Goal: Find specific page/section: Find specific page/section

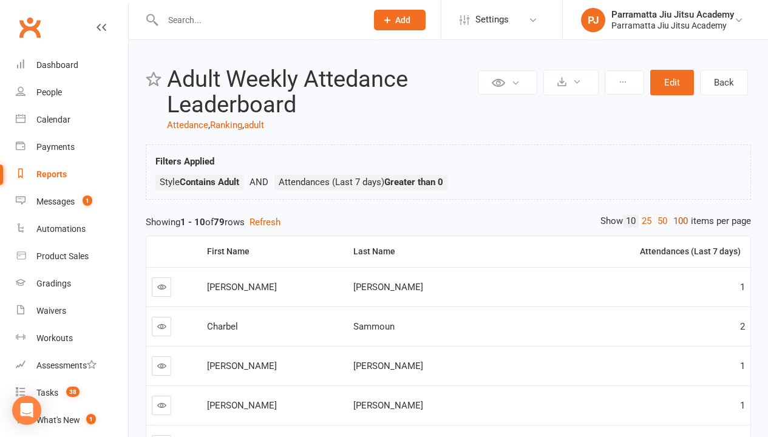
click at [677, 221] on link "100" at bounding box center [680, 221] width 21 height 13
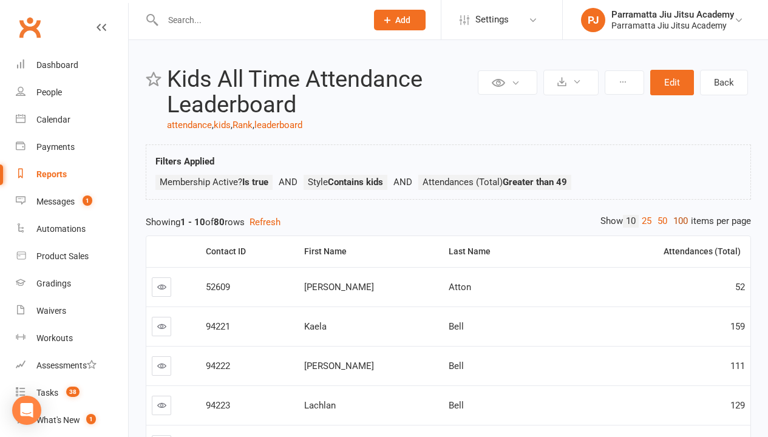
click at [677, 221] on link "100" at bounding box center [680, 221] width 21 height 13
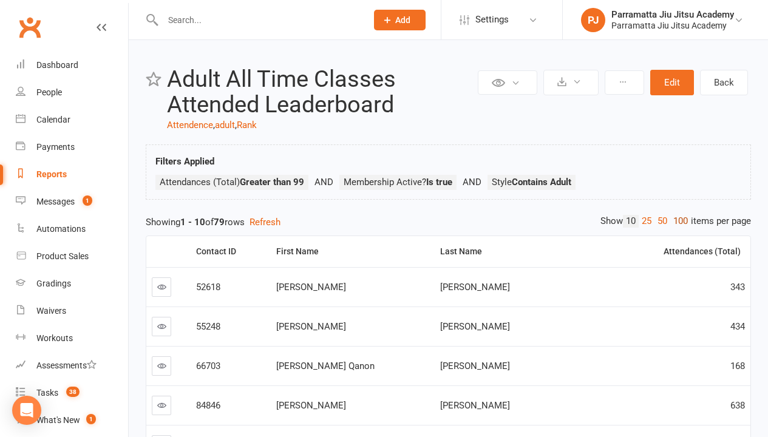
click at [677, 221] on link "100" at bounding box center [680, 221] width 21 height 13
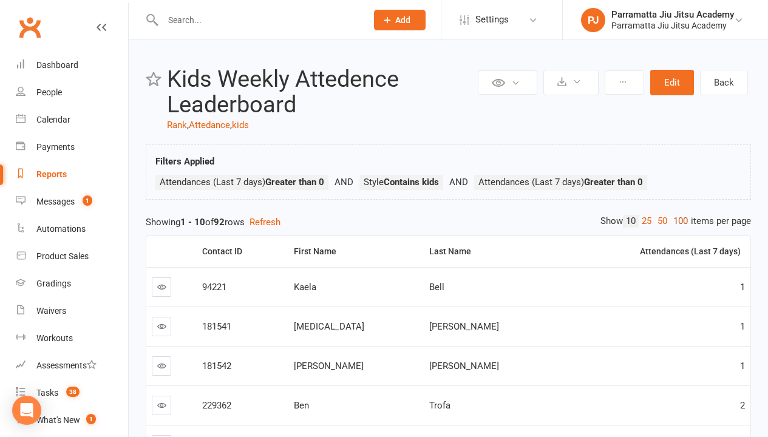
click at [677, 221] on link "100" at bounding box center [680, 221] width 21 height 13
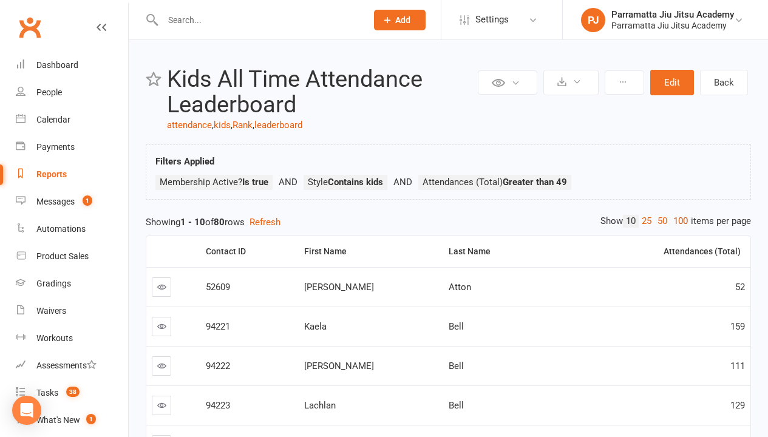
click at [677, 221] on link "100" at bounding box center [680, 221] width 21 height 13
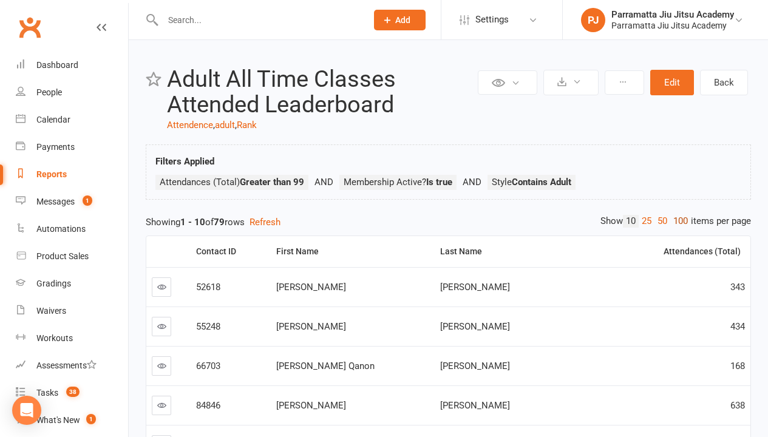
click at [677, 221] on link "100" at bounding box center [680, 221] width 21 height 13
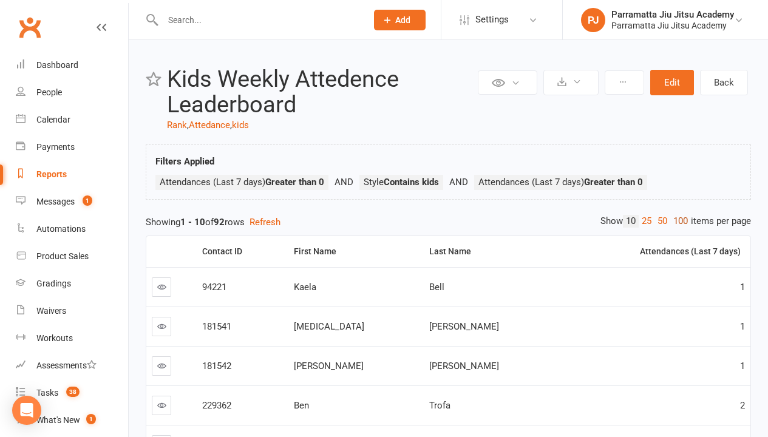
click at [677, 221] on link "100" at bounding box center [680, 221] width 21 height 13
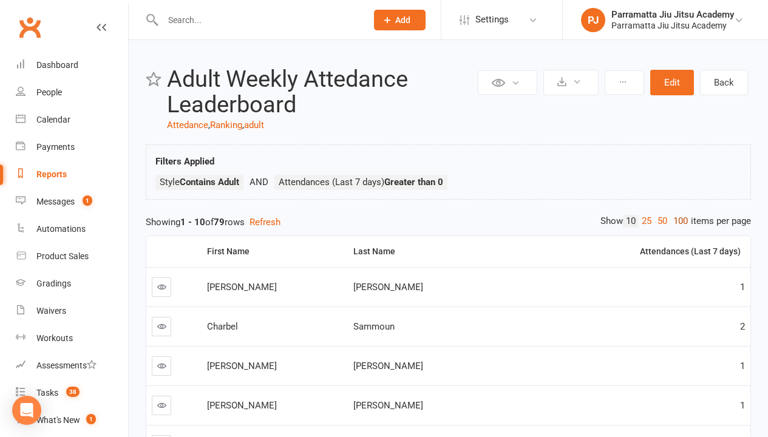
click at [677, 221] on link "100" at bounding box center [680, 221] width 21 height 13
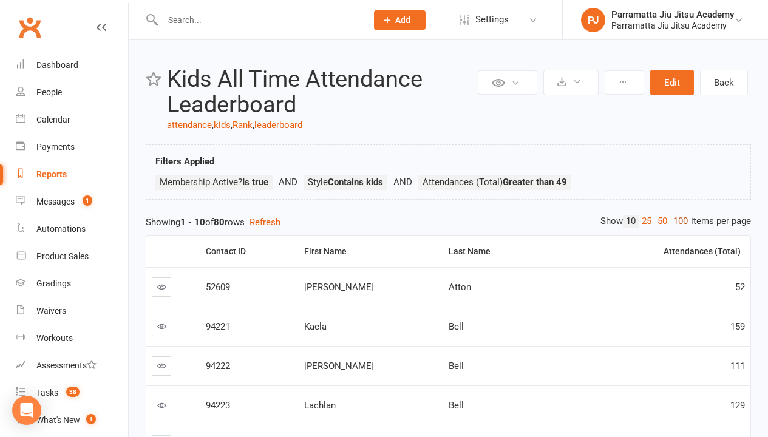
click at [677, 221] on link "100" at bounding box center [680, 221] width 21 height 13
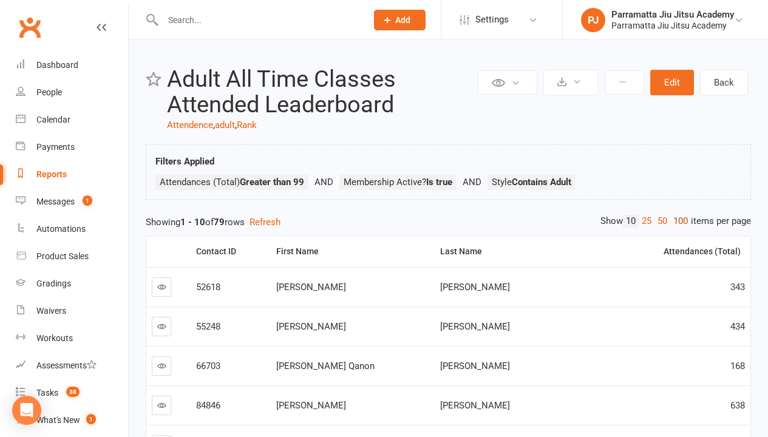
click at [677, 221] on link "100" at bounding box center [680, 221] width 21 height 13
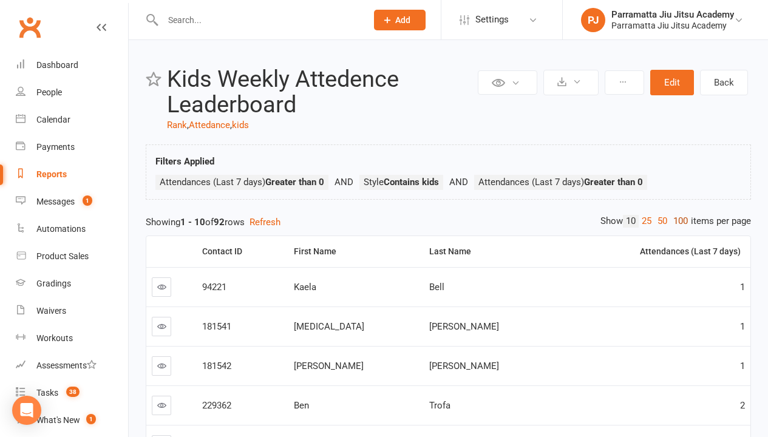
click at [677, 221] on link "100" at bounding box center [680, 221] width 21 height 13
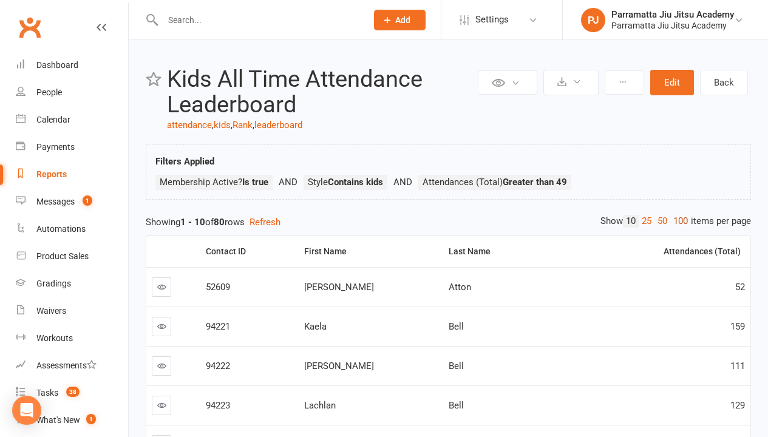
click at [677, 221] on link "100" at bounding box center [680, 221] width 21 height 13
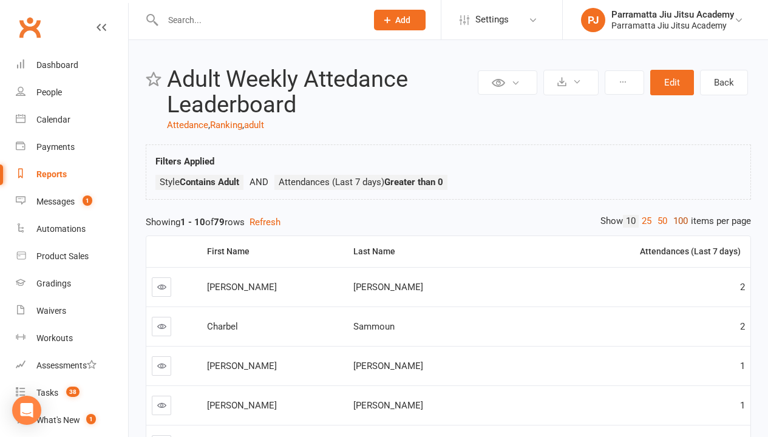
click at [677, 221] on link "100" at bounding box center [680, 221] width 21 height 13
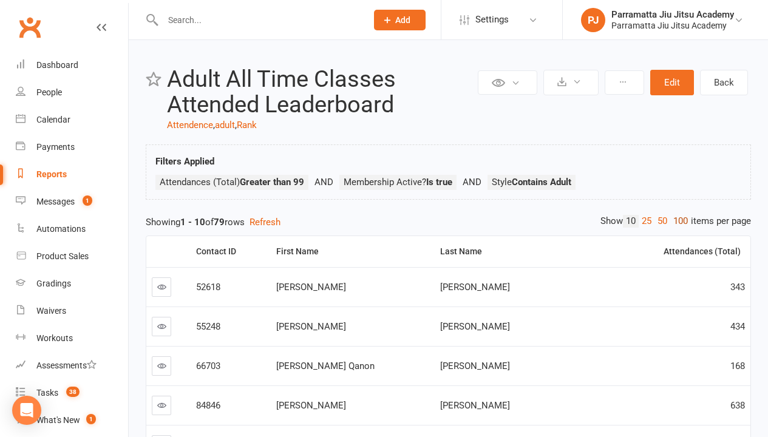
click at [677, 221] on link "100" at bounding box center [680, 221] width 21 height 13
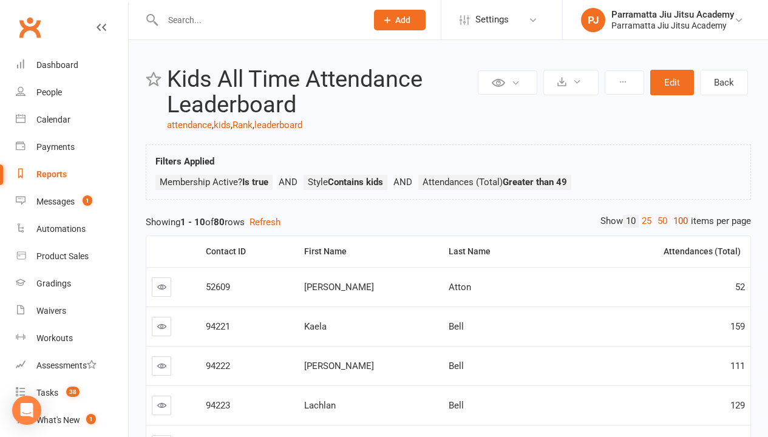
click at [677, 221] on link "100" at bounding box center [680, 221] width 21 height 13
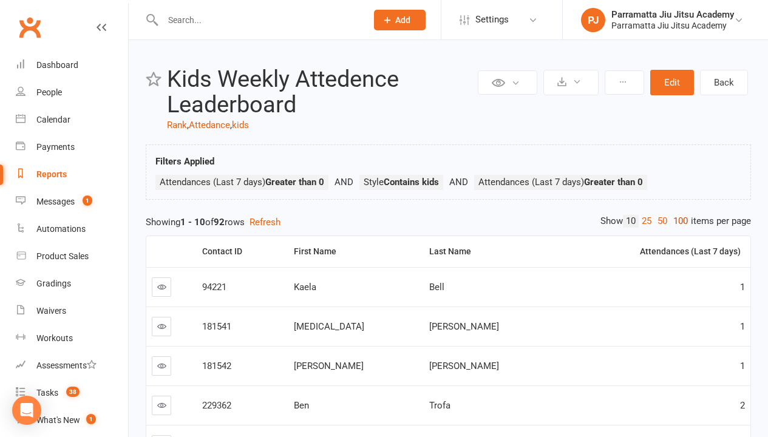
click at [677, 221] on link "100" at bounding box center [680, 221] width 21 height 13
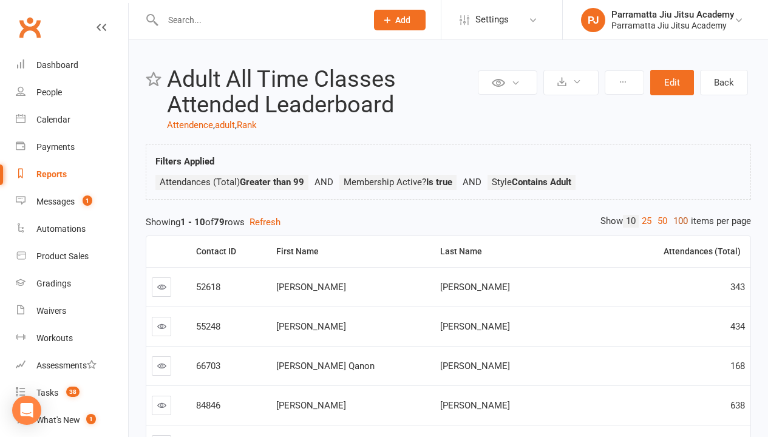
click at [677, 221] on link "100" at bounding box center [680, 221] width 21 height 13
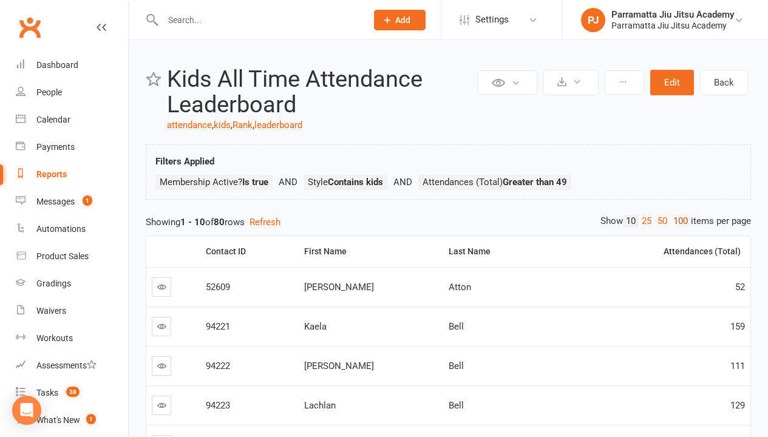
click at [677, 221] on link "100" at bounding box center [680, 221] width 21 height 13
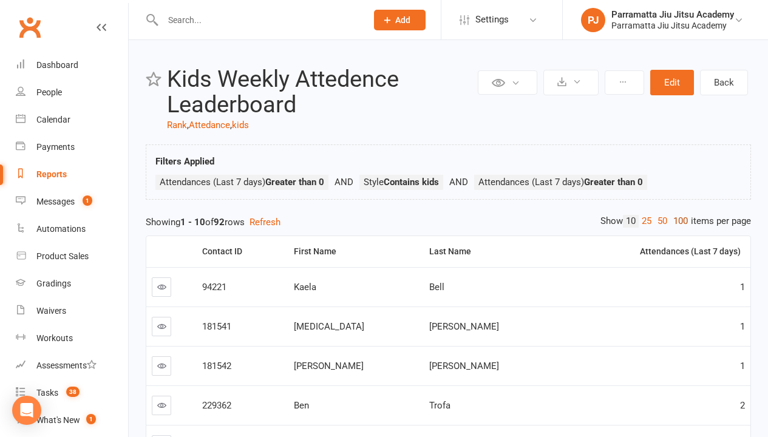
click at [677, 221] on link "100" at bounding box center [680, 221] width 21 height 13
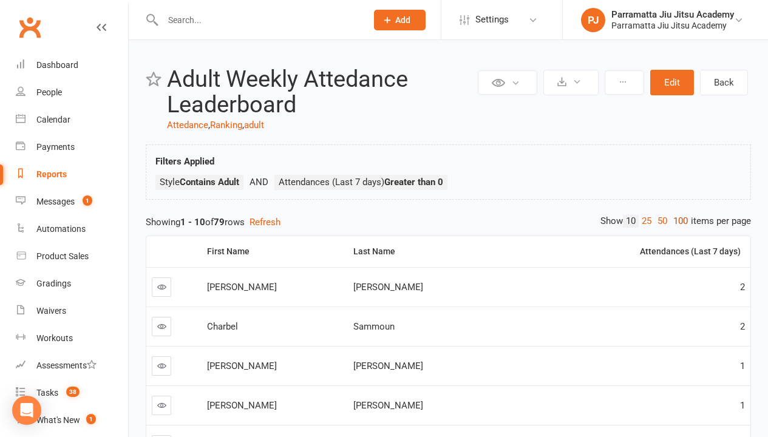
click at [677, 221] on link "100" at bounding box center [680, 221] width 21 height 13
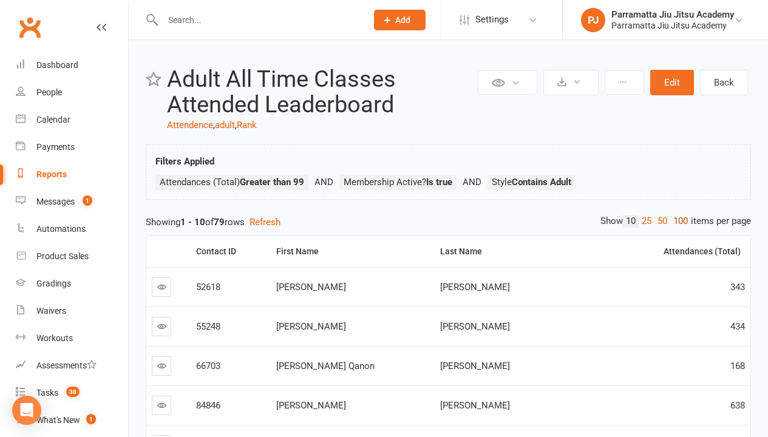
click at [677, 221] on link "100" at bounding box center [680, 221] width 21 height 13
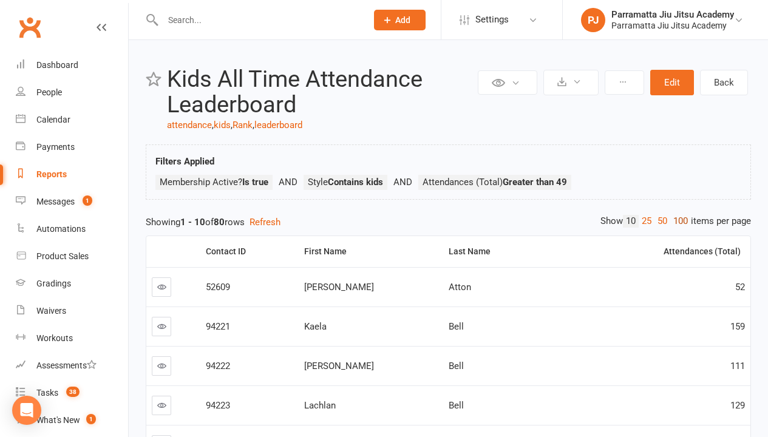
click at [677, 221] on link "100" at bounding box center [680, 221] width 21 height 13
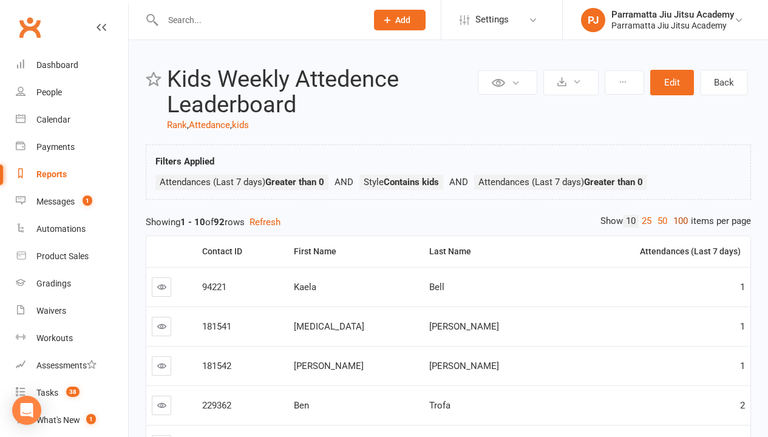
click at [677, 221] on link "100" at bounding box center [680, 221] width 21 height 13
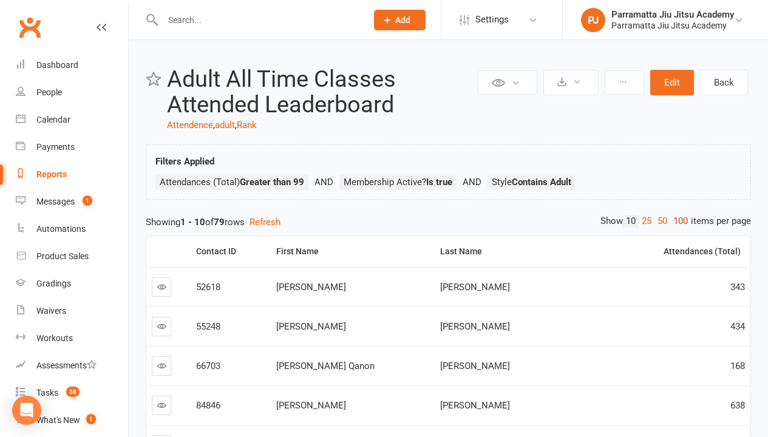
click at [677, 221] on link "100" at bounding box center [680, 221] width 21 height 13
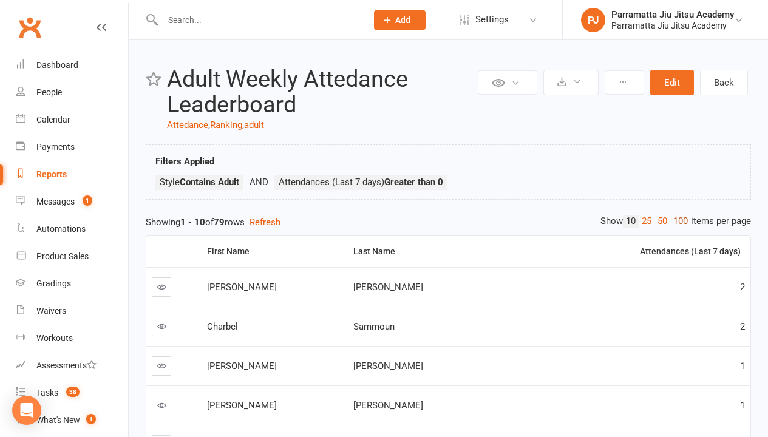
click at [677, 221] on link "100" at bounding box center [680, 221] width 21 height 13
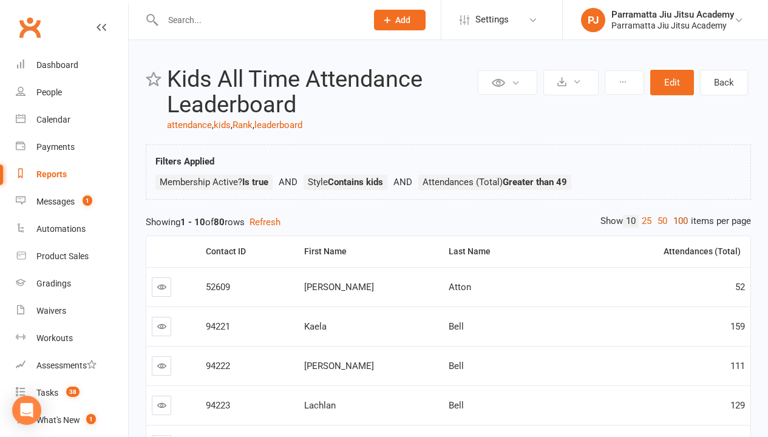
click at [677, 221] on link "100" at bounding box center [680, 221] width 21 height 13
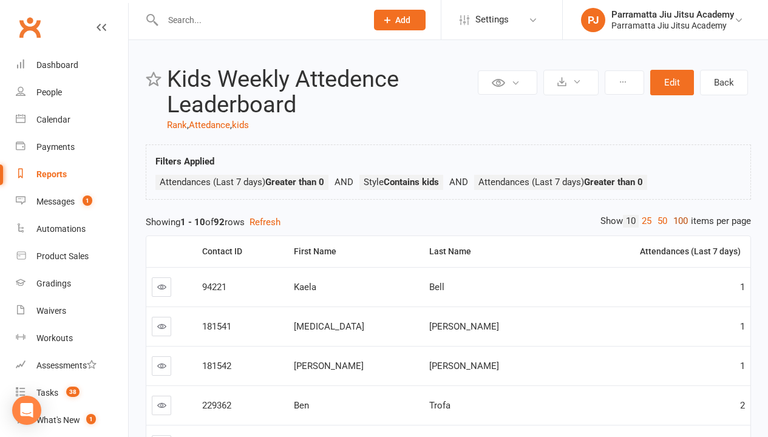
click at [677, 221] on link "100" at bounding box center [680, 221] width 21 height 13
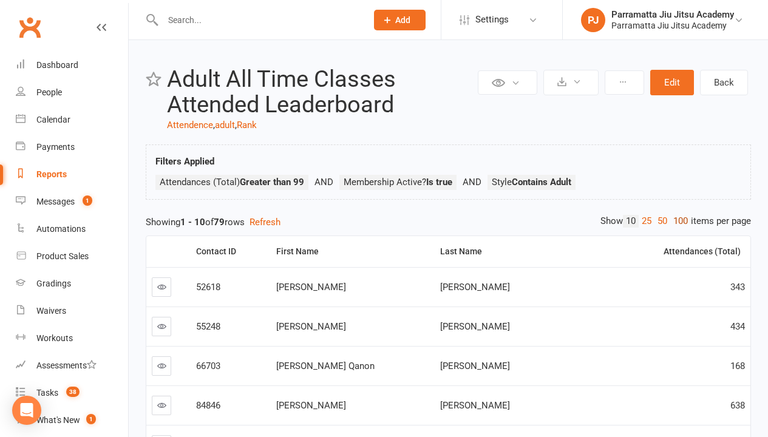
click at [677, 221] on link "100" at bounding box center [680, 221] width 21 height 13
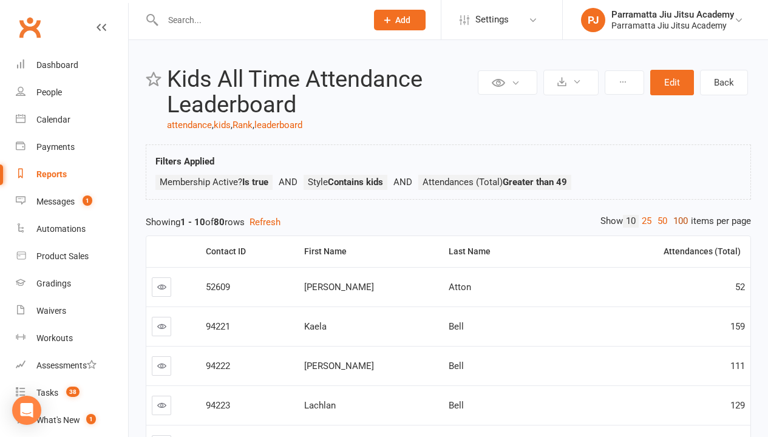
click at [677, 221] on link "100" at bounding box center [680, 221] width 21 height 13
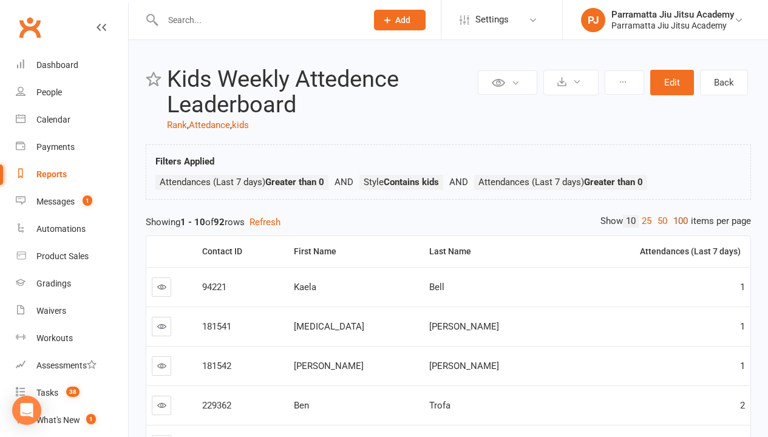
click at [677, 221] on link "100" at bounding box center [680, 221] width 21 height 13
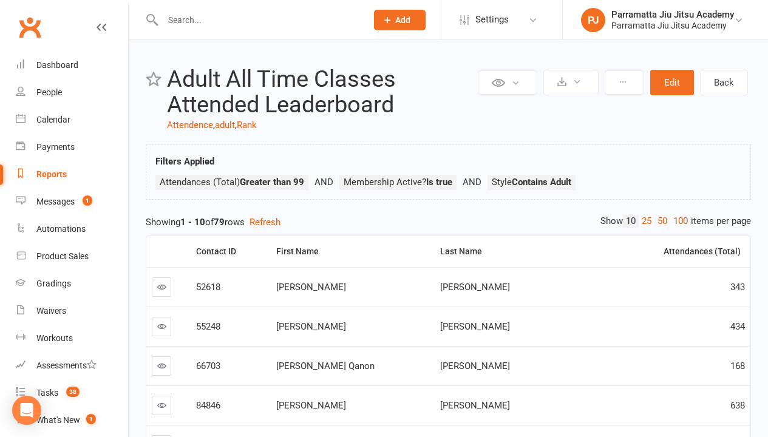
click at [677, 221] on link "100" at bounding box center [680, 221] width 21 height 13
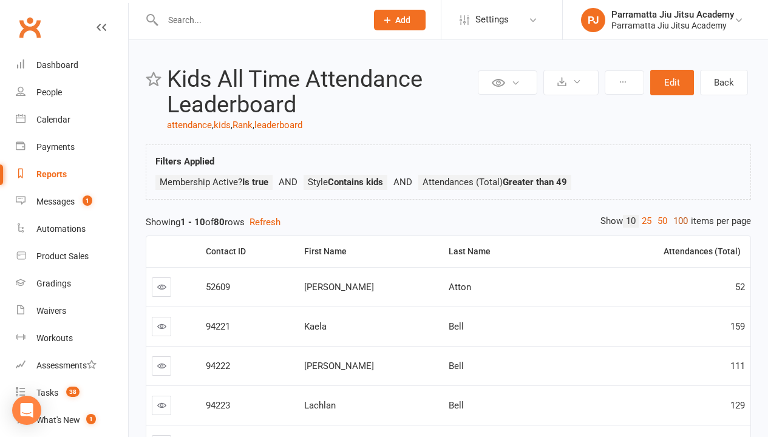
click at [677, 221] on link "100" at bounding box center [680, 221] width 21 height 13
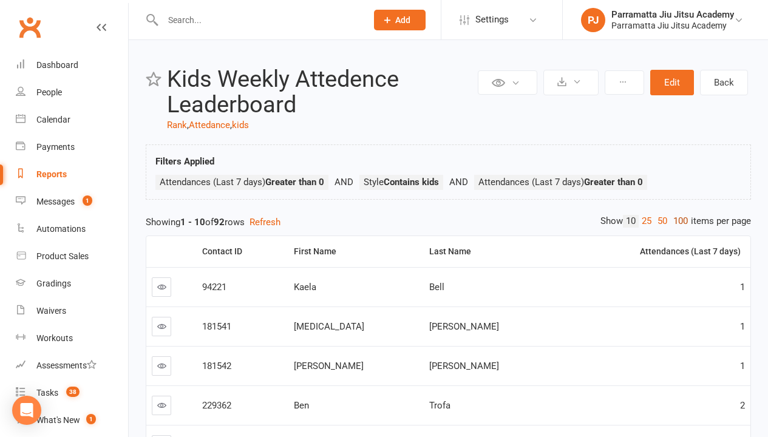
click at [677, 221] on link "100" at bounding box center [680, 221] width 21 height 13
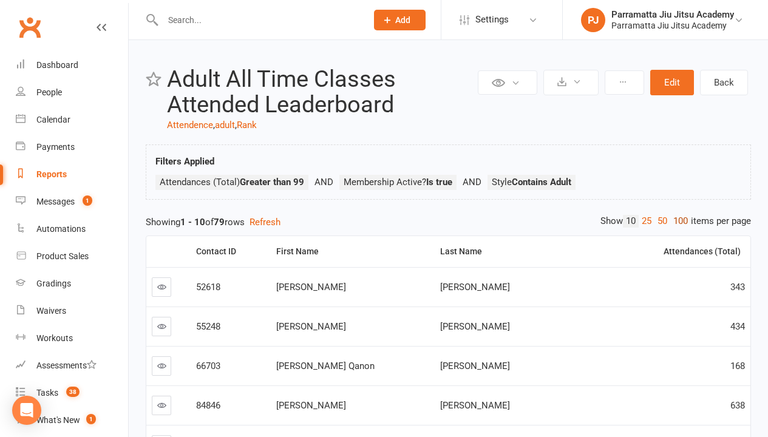
click at [677, 221] on link "100" at bounding box center [680, 221] width 21 height 13
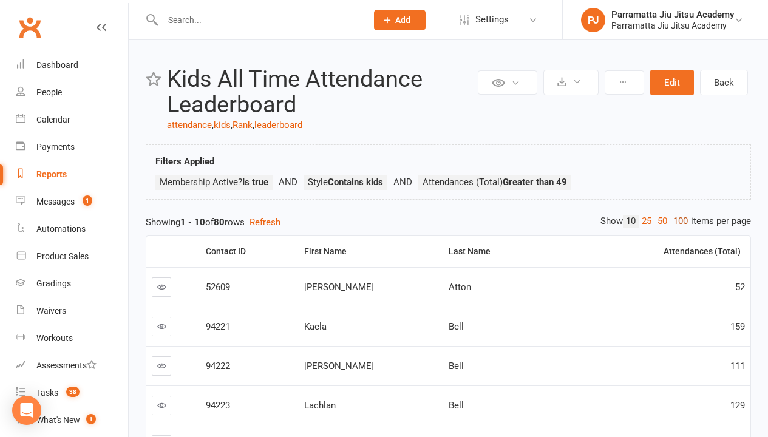
click at [677, 221] on link "100" at bounding box center [680, 221] width 21 height 13
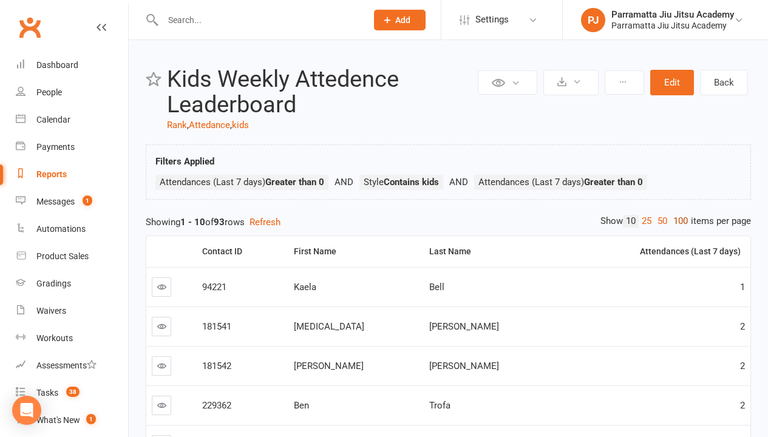
click at [677, 221] on link "100" at bounding box center [680, 221] width 21 height 13
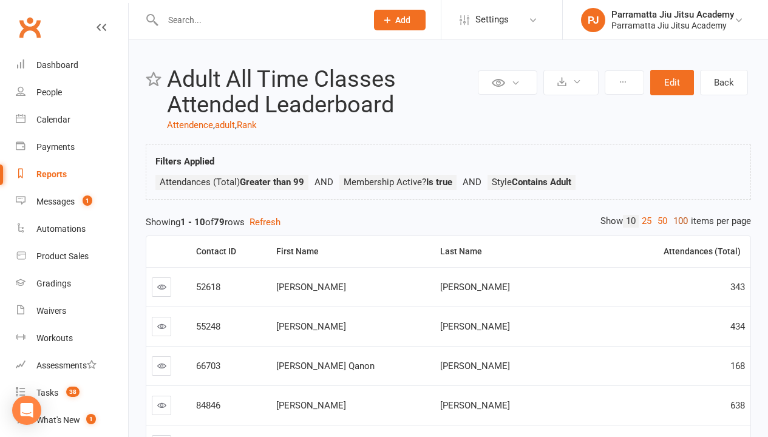
click at [677, 221] on link "100" at bounding box center [680, 221] width 21 height 13
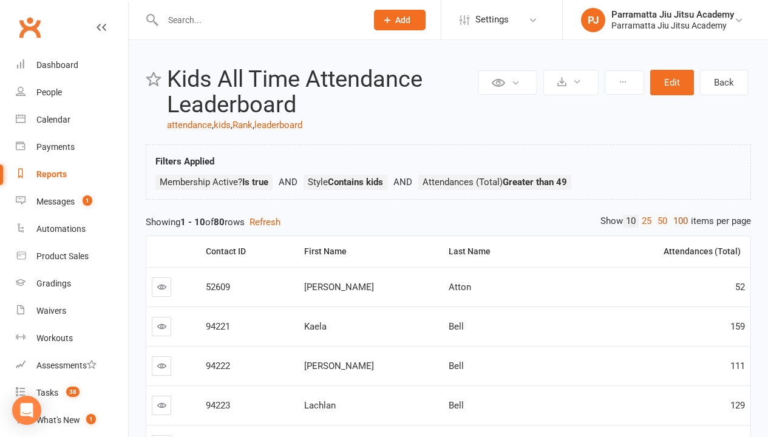
click at [677, 221] on link "100" at bounding box center [680, 221] width 21 height 13
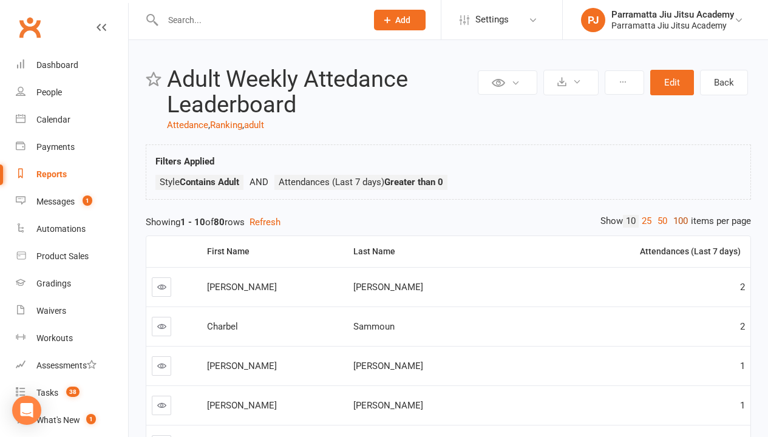
click at [677, 221] on link "100" at bounding box center [680, 221] width 21 height 13
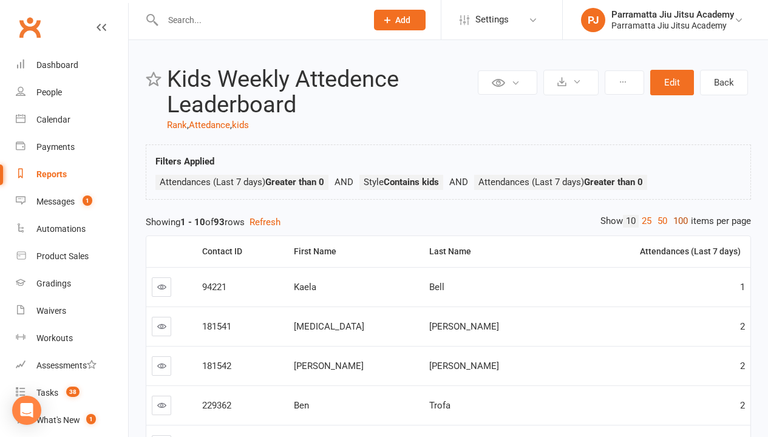
click at [677, 221] on link "100" at bounding box center [680, 221] width 21 height 13
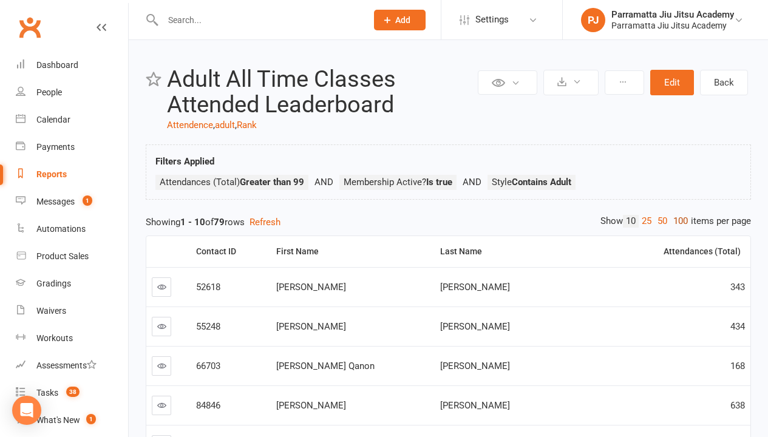
click at [677, 221] on link "100" at bounding box center [680, 221] width 21 height 13
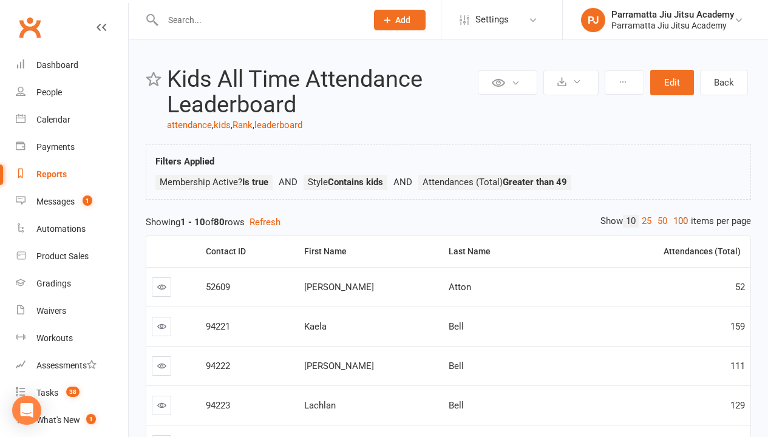
click at [677, 221] on link "100" at bounding box center [680, 221] width 21 height 13
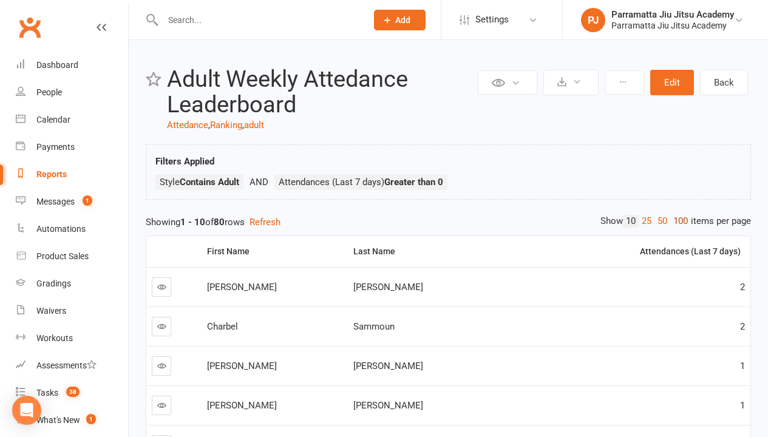
click at [677, 221] on link "100" at bounding box center [680, 221] width 21 height 13
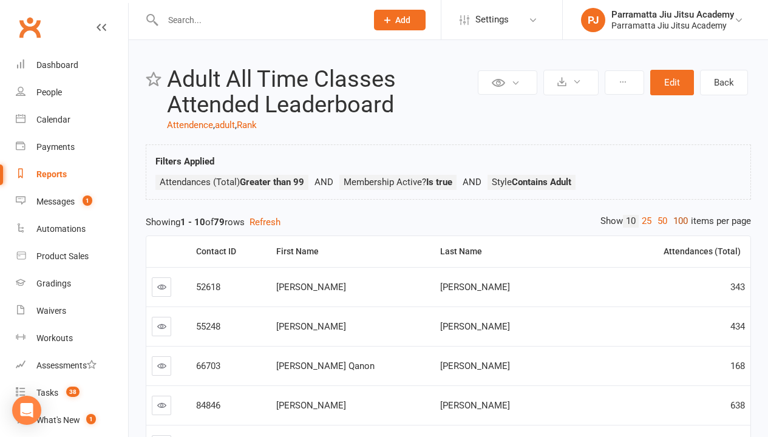
click at [677, 221] on link "100" at bounding box center [680, 221] width 21 height 13
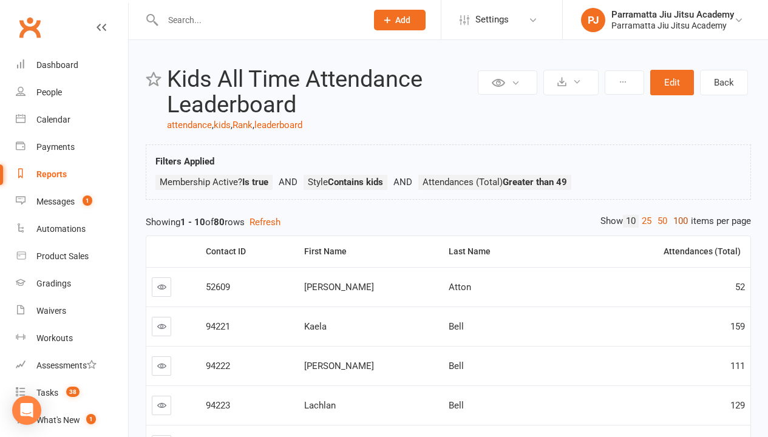
click at [677, 221] on link "100" at bounding box center [680, 221] width 21 height 13
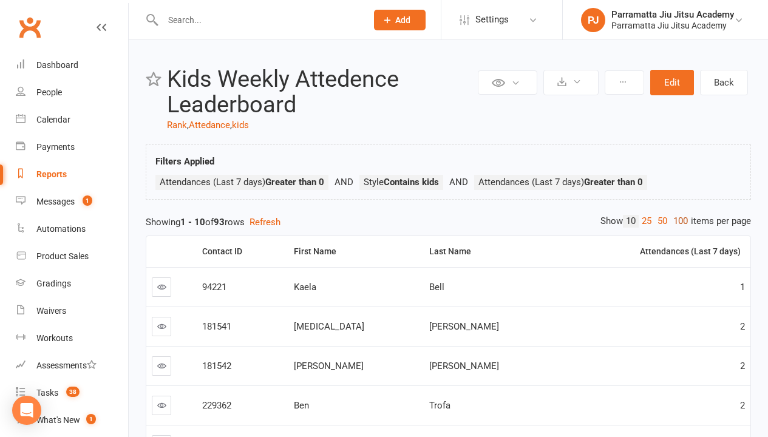
click at [677, 221] on link "100" at bounding box center [680, 221] width 21 height 13
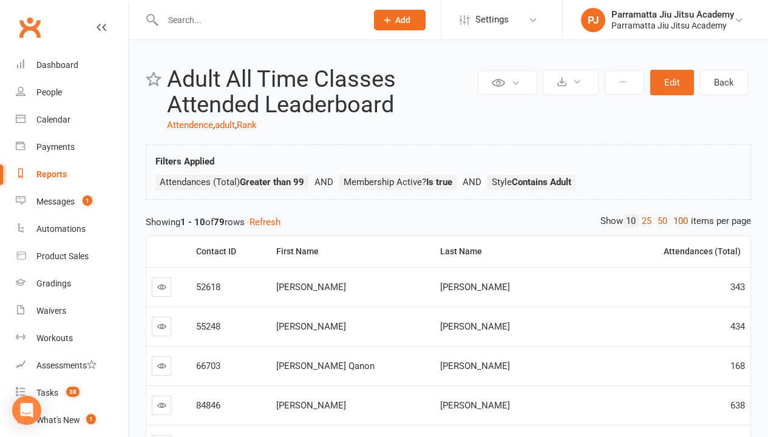
click at [677, 221] on link "100" at bounding box center [680, 221] width 21 height 13
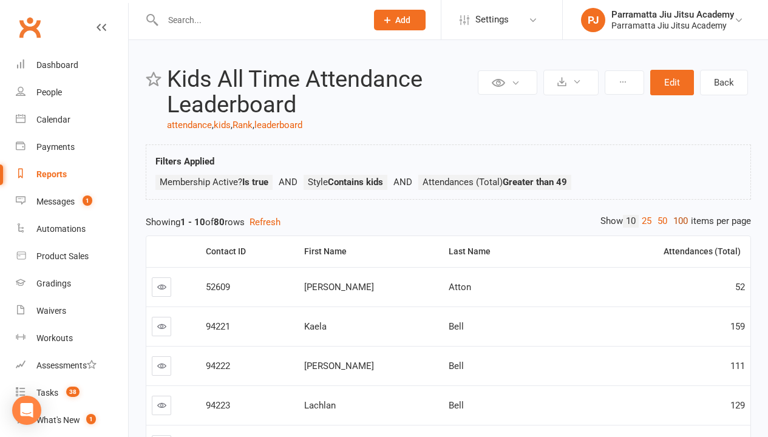
click at [677, 221] on link "100" at bounding box center [680, 221] width 21 height 13
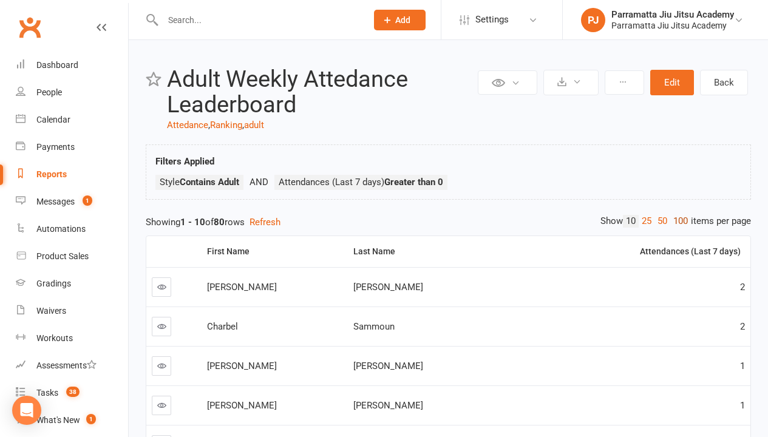
click at [677, 221] on link "100" at bounding box center [680, 221] width 21 height 13
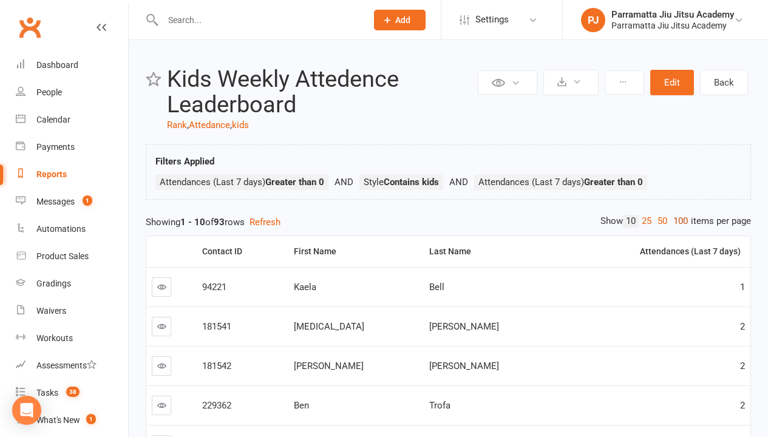
click at [677, 221] on link "100" at bounding box center [680, 221] width 21 height 13
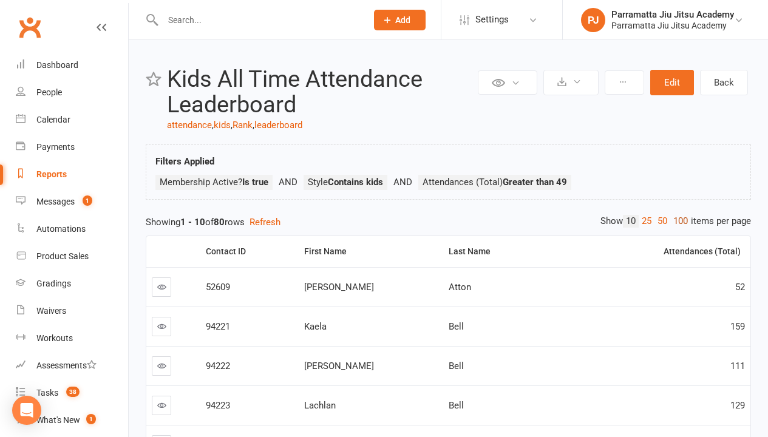
click at [677, 221] on link "100" at bounding box center [680, 221] width 21 height 13
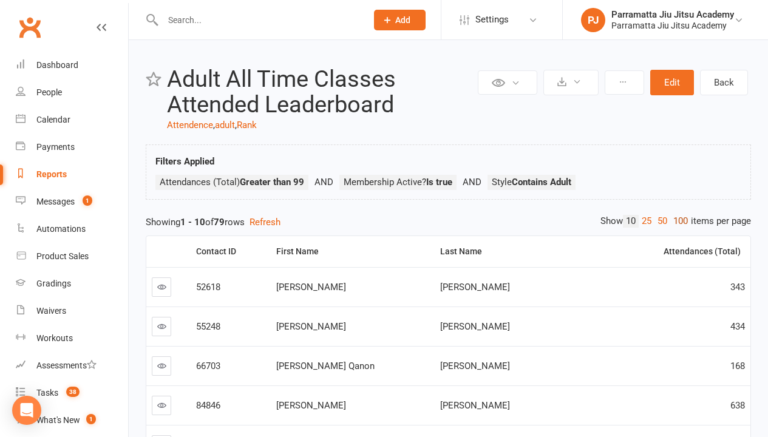
click at [677, 221] on link "100" at bounding box center [680, 221] width 21 height 13
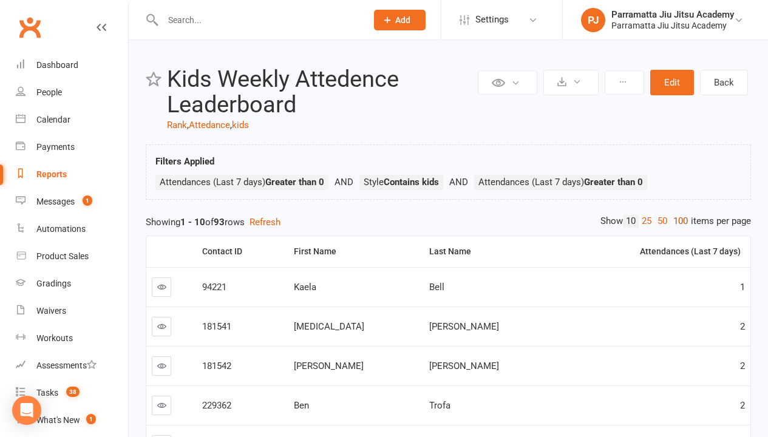
click at [677, 221] on link "100" at bounding box center [680, 221] width 21 height 13
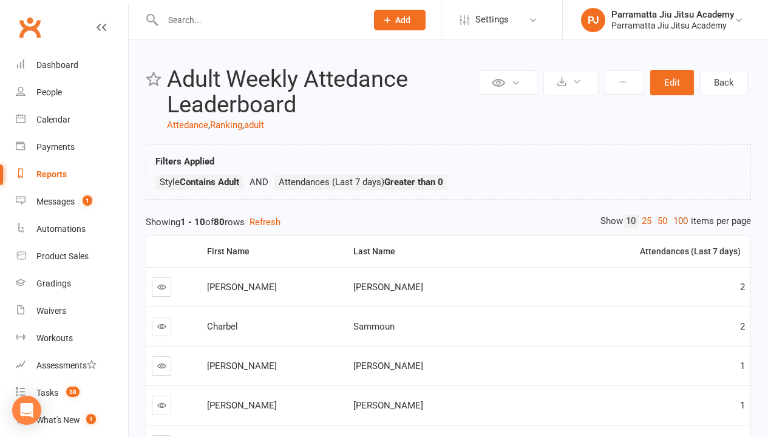
click at [677, 221] on link "100" at bounding box center [680, 221] width 21 height 13
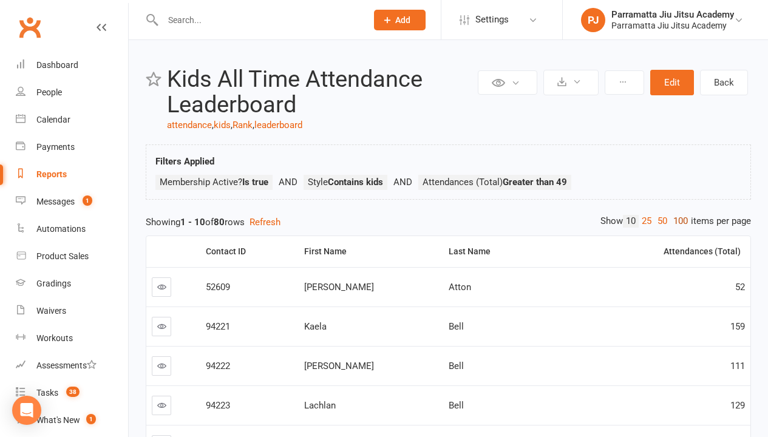
click at [677, 221] on link "100" at bounding box center [680, 221] width 21 height 13
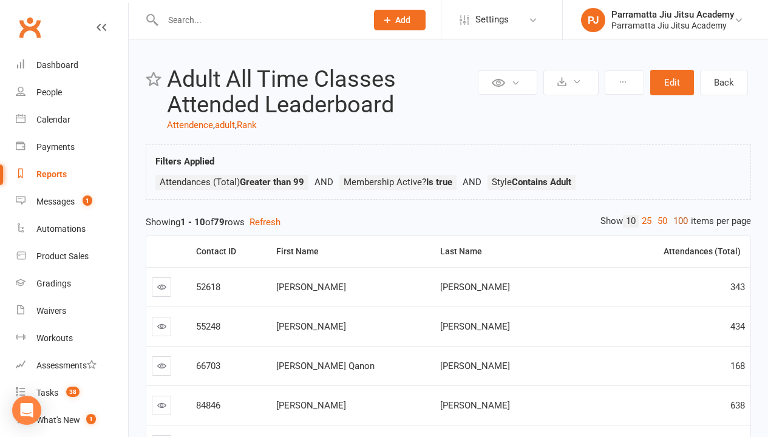
click at [677, 221] on link "100" at bounding box center [680, 221] width 21 height 13
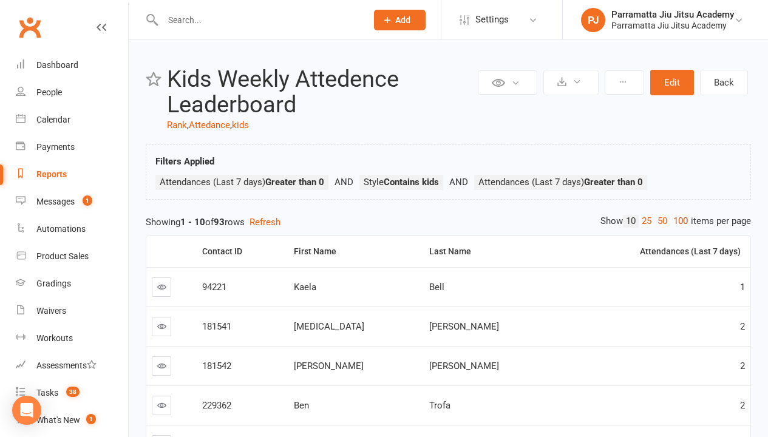
click at [677, 221] on link "100" at bounding box center [680, 221] width 21 height 13
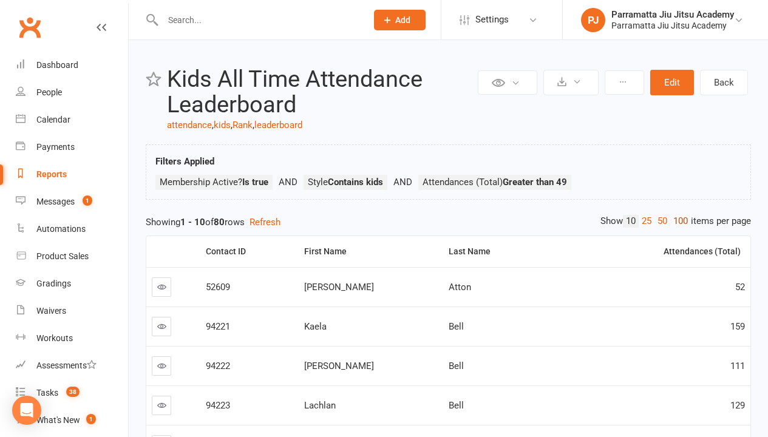
click at [677, 221] on link "100" at bounding box center [680, 221] width 21 height 13
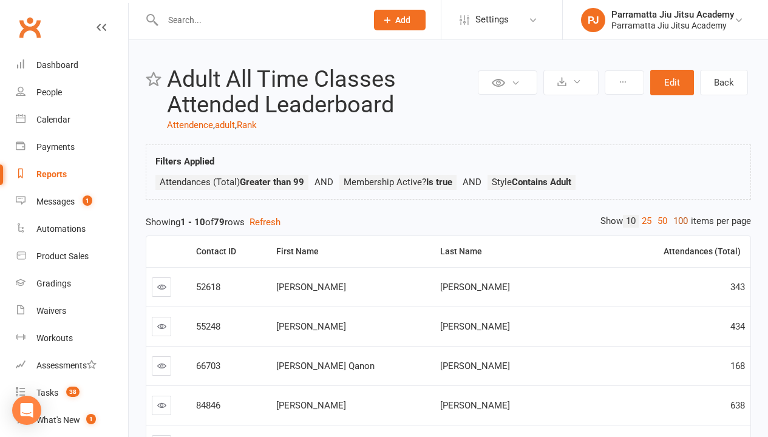
click at [677, 221] on link "100" at bounding box center [680, 221] width 21 height 13
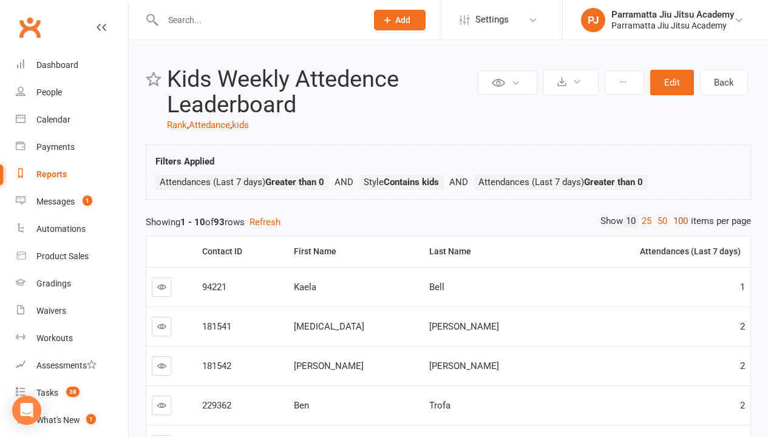
click at [677, 221] on link "100" at bounding box center [680, 221] width 21 height 13
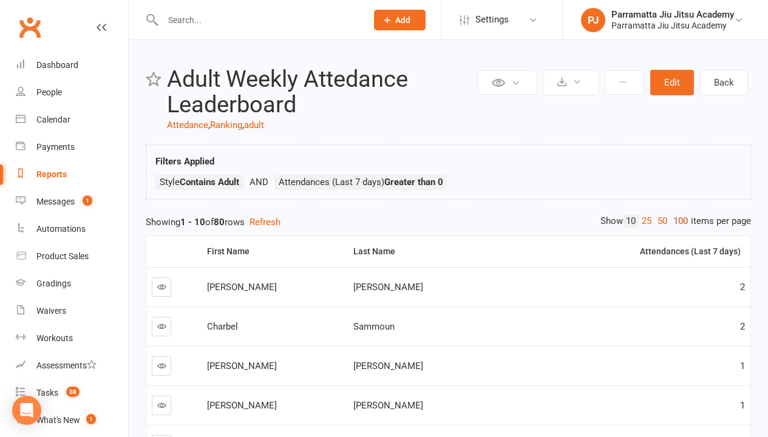
click at [677, 221] on link "100" at bounding box center [680, 221] width 21 height 13
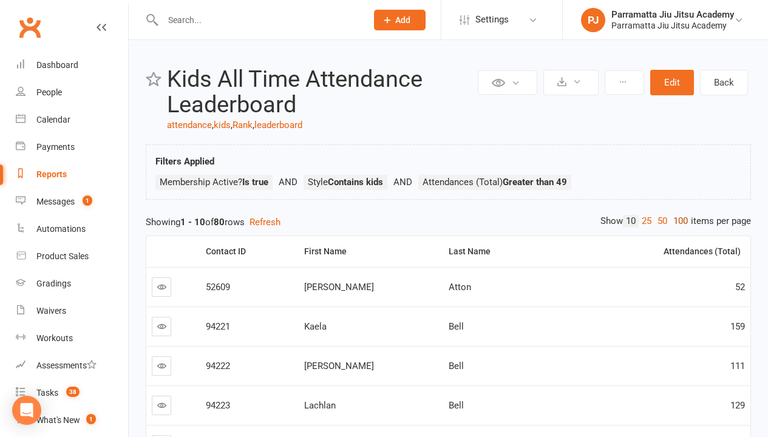
click at [677, 221] on link "100" at bounding box center [680, 221] width 21 height 13
